Goal: Contribute content: Add original content to the website for others to see

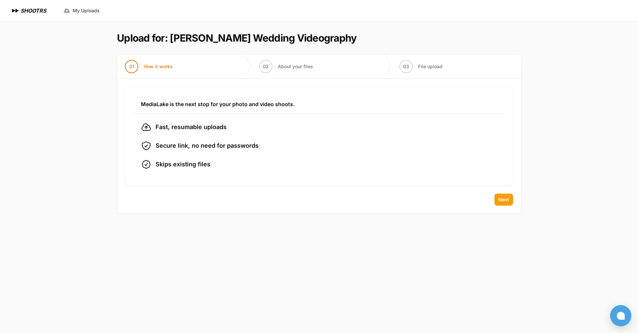
click at [399, 202] on button "Next" at bounding box center [504, 199] width 19 height 12
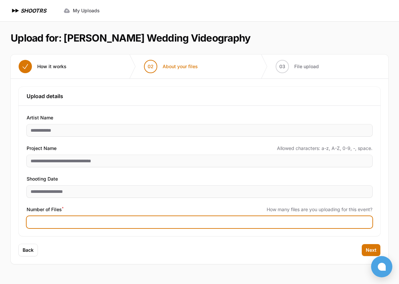
click at [46, 226] on input "Number of Files *" at bounding box center [200, 222] width 346 height 12
type input "**"
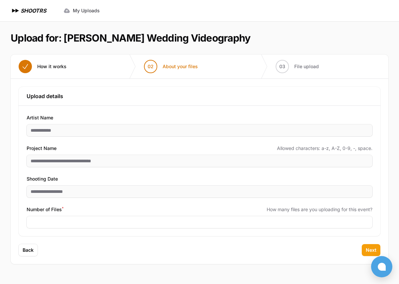
click at [370, 252] on span "Next" at bounding box center [371, 250] width 11 height 7
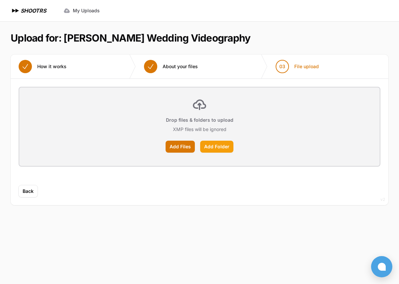
click at [218, 148] on label "Add Folder" at bounding box center [216, 147] width 33 height 12
click at [0, 0] on input "Add Folder" at bounding box center [0, 0] width 0 height 0
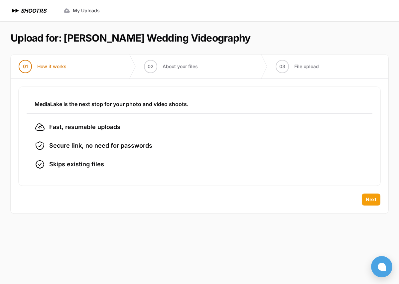
click at [370, 202] on span "Next" at bounding box center [371, 199] width 11 height 7
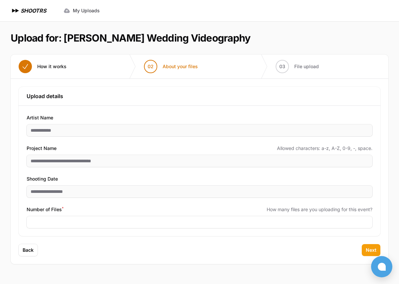
click at [368, 248] on span "Next" at bounding box center [371, 250] width 11 height 7
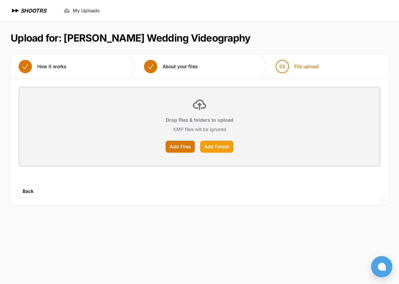
click at [211, 150] on label "Add Folder" at bounding box center [216, 147] width 33 height 12
click at [0, 0] on input "Add Folder" at bounding box center [0, 0] width 0 height 0
